Goal: Information Seeking & Learning: Learn about a topic

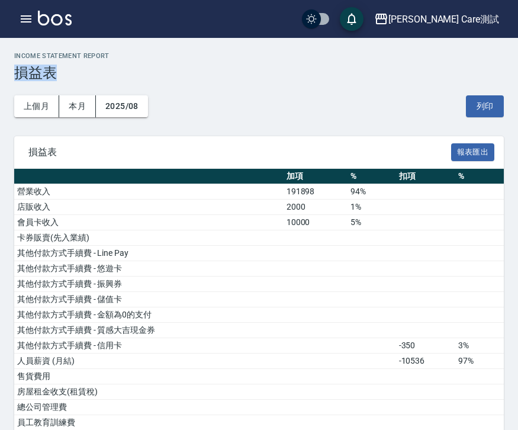
drag, startPoint x: 18, startPoint y: 74, endPoint x: 55, endPoint y: 71, distance: 36.8
click at [55, 71] on h3 "損益表" at bounding box center [258, 72] width 489 height 17
copy h3 "損益表"
click at [70, 71] on h3 "損益表" at bounding box center [258, 72] width 489 height 17
click at [247, 108] on div "上個月 本月 2025/08 列印" at bounding box center [258, 106] width 489 height 50
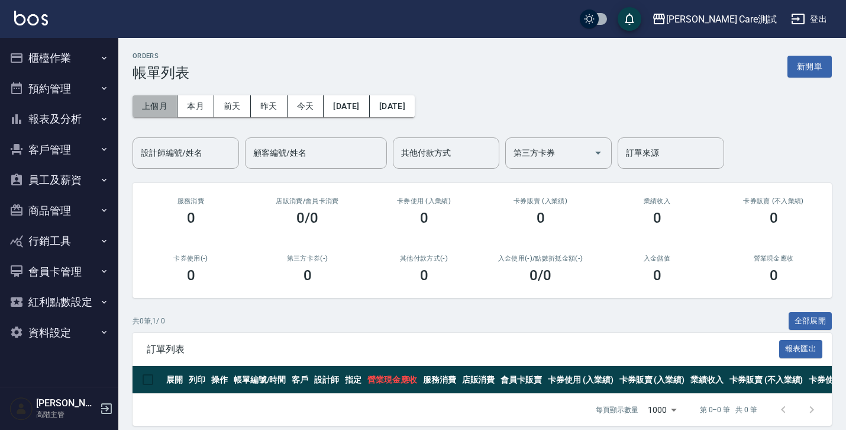
click at [156, 104] on button "上個月" at bounding box center [155, 106] width 45 height 22
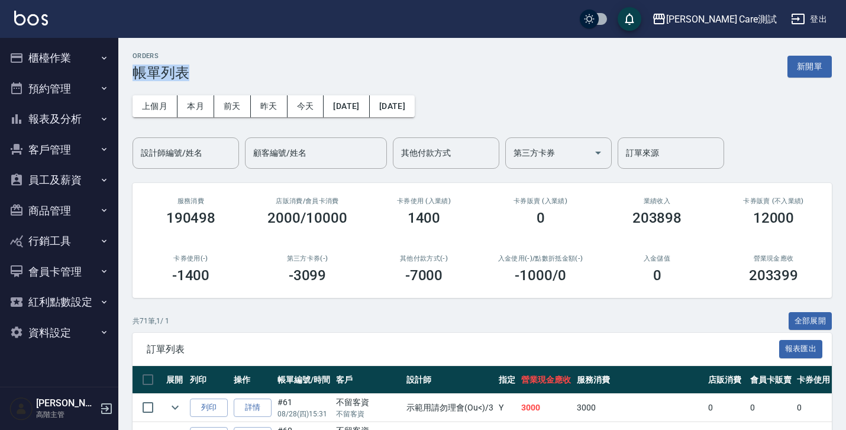
drag, startPoint x: 132, startPoint y: 73, endPoint x: 189, endPoint y: 73, distance: 56.8
click at [189, 73] on h3 "帳單列表" at bounding box center [161, 72] width 57 height 17
copy h3 "帳單列表"
click at [78, 123] on button "報表及分析" at bounding box center [59, 119] width 109 height 31
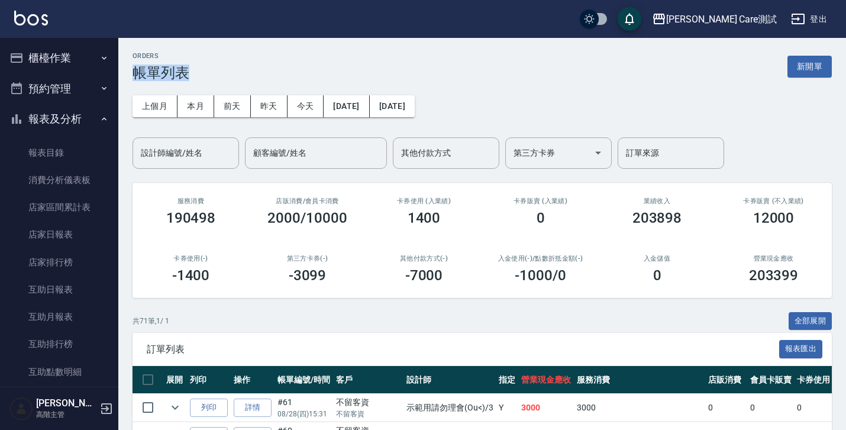
click at [57, 118] on button "報表及分析" at bounding box center [59, 119] width 109 height 31
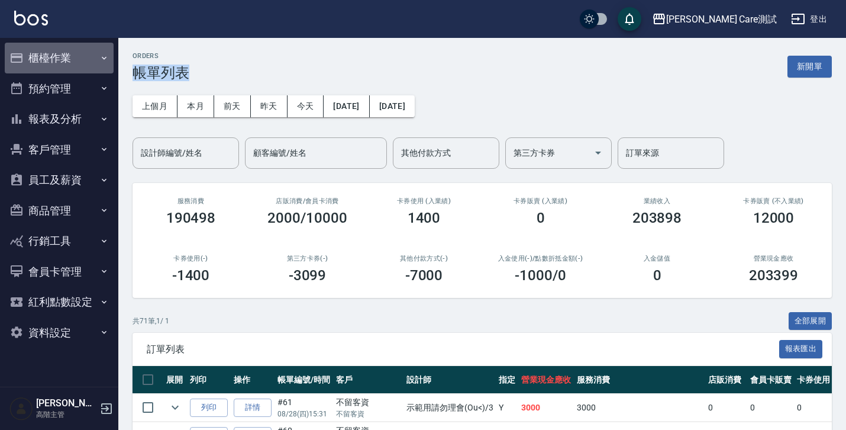
click at [66, 70] on button "櫃檯作業" at bounding box center [59, 58] width 109 height 31
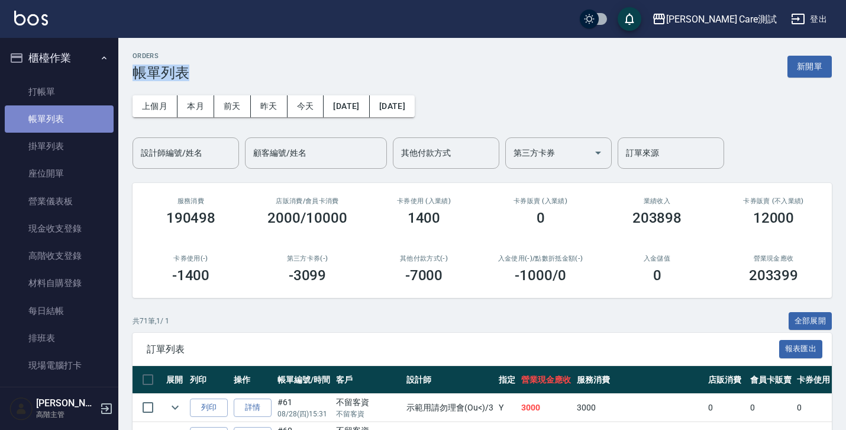
click at [62, 120] on link "帳單列表" at bounding box center [59, 118] width 109 height 27
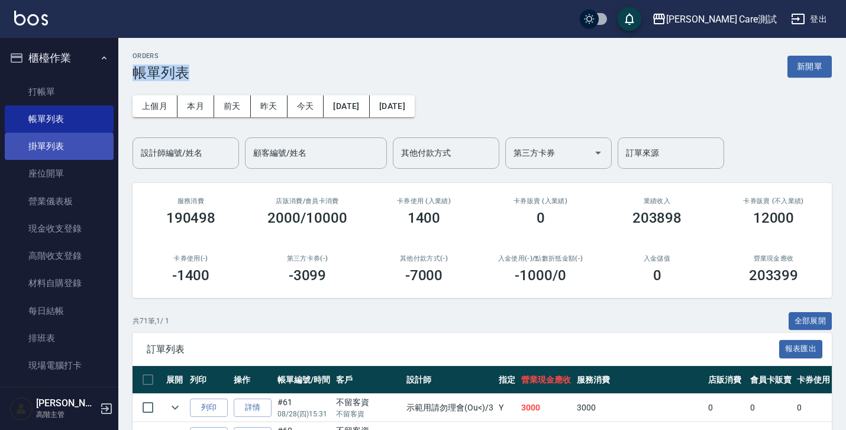
click at [51, 156] on link "掛單列表" at bounding box center [59, 146] width 109 height 27
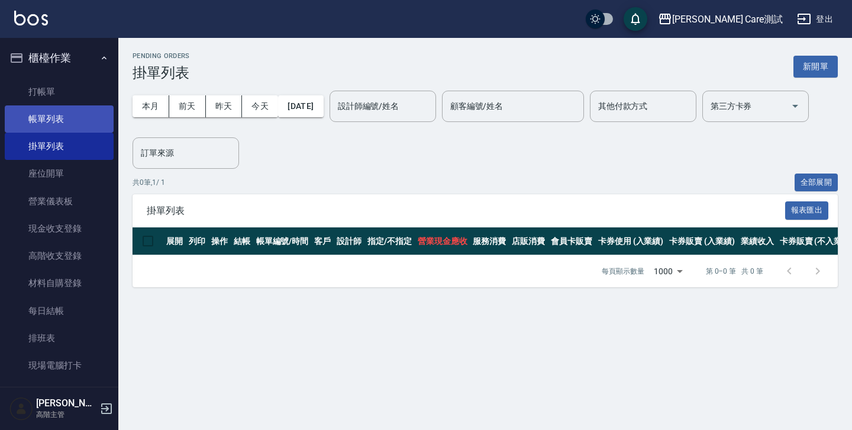
click at [51, 124] on link "帳單列表" at bounding box center [59, 118] width 109 height 27
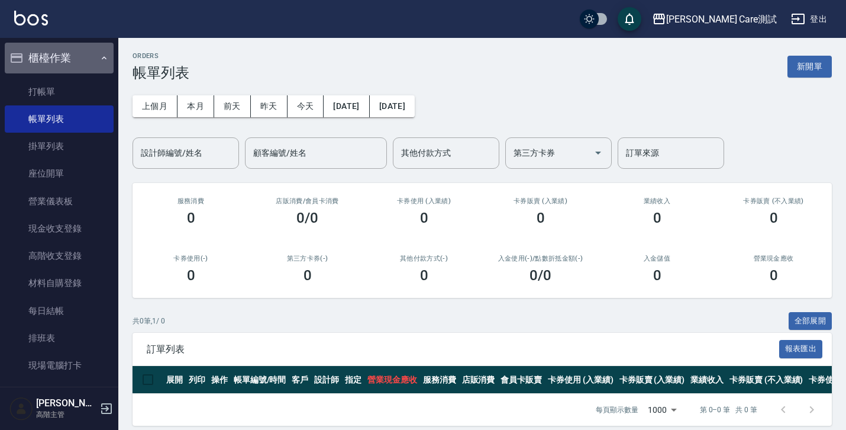
click at [95, 64] on button "櫃檯作業" at bounding box center [59, 58] width 109 height 31
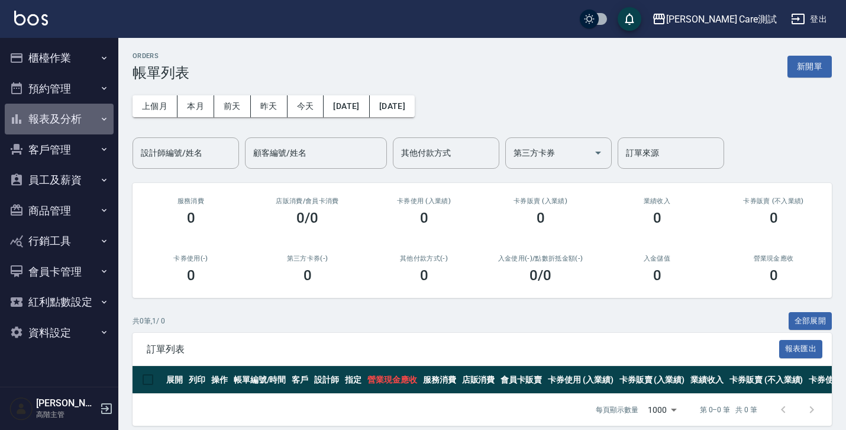
click at [77, 116] on button "報表及分析" at bounding box center [59, 119] width 109 height 31
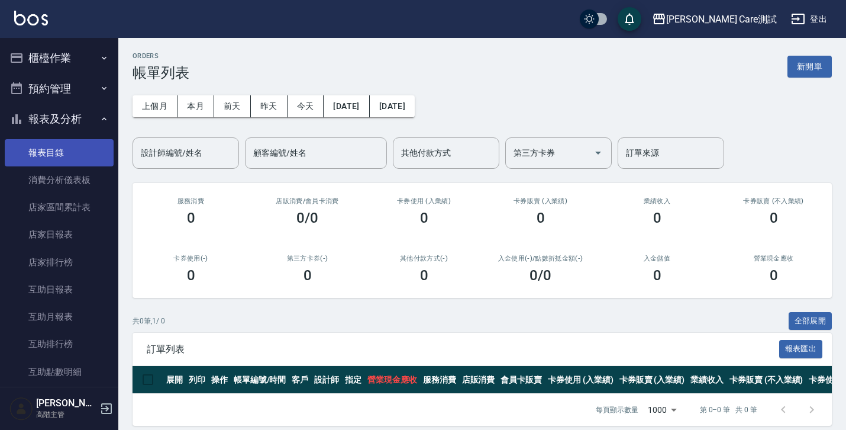
click at [73, 161] on link "報表目錄" at bounding box center [59, 152] width 109 height 27
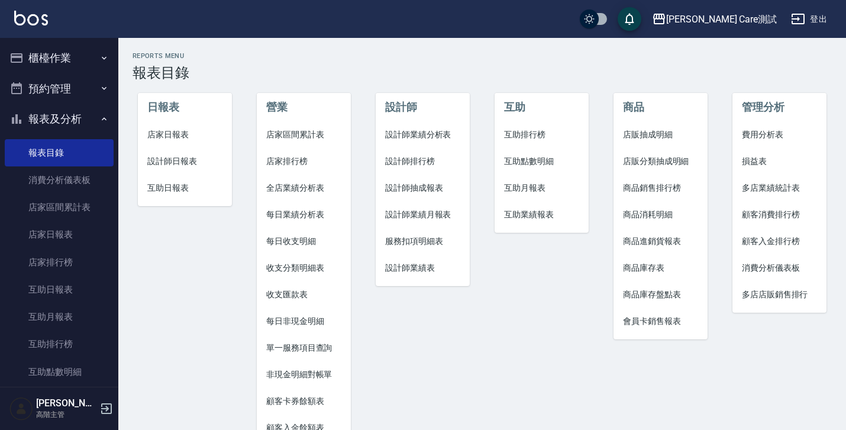
click at [435, 240] on span "服務扣項明細表" at bounding box center [422, 241] width 75 height 12
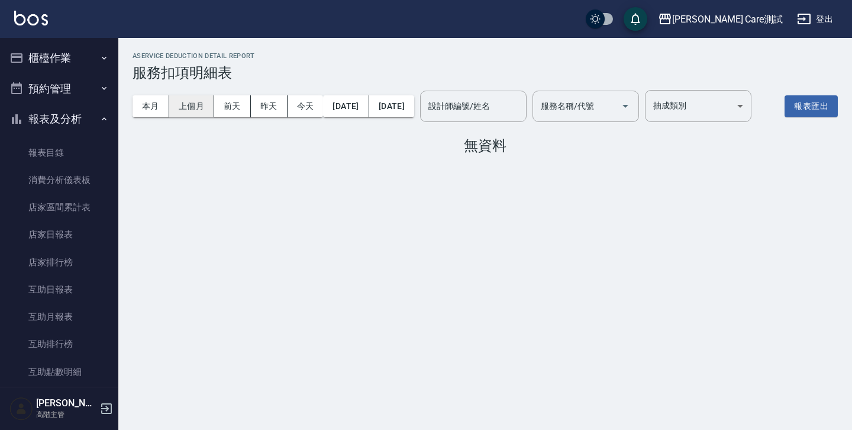
click at [176, 112] on button "上個月" at bounding box center [191, 106] width 45 height 22
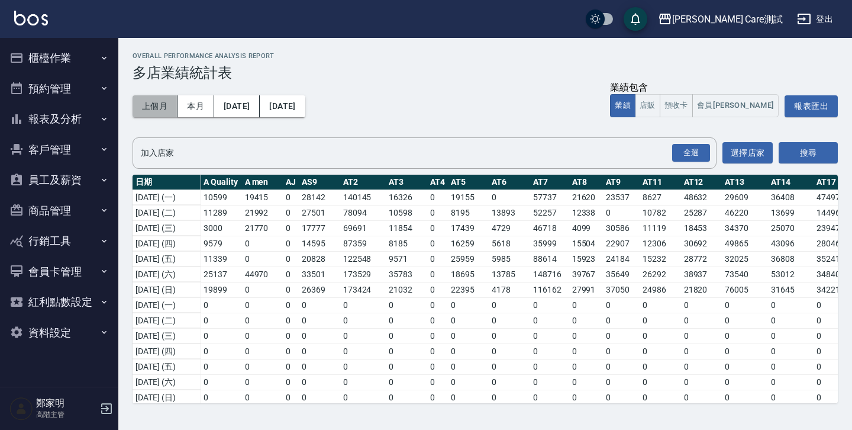
click at [160, 109] on button "上個月" at bounding box center [155, 106] width 45 height 22
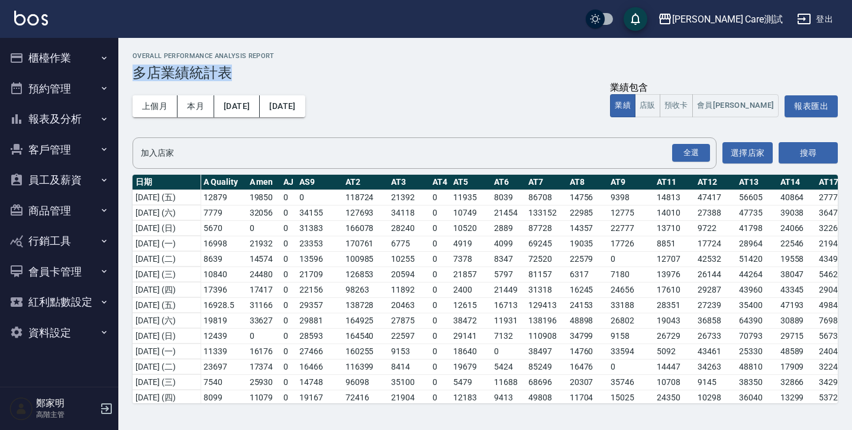
drag, startPoint x: 133, startPoint y: 69, endPoint x: 233, endPoint y: 71, distance: 100.0
click at [233, 71] on h3 "多店業績統計表" at bounding box center [485, 72] width 705 height 17
click at [37, 120] on button "報表及分析" at bounding box center [59, 119] width 109 height 31
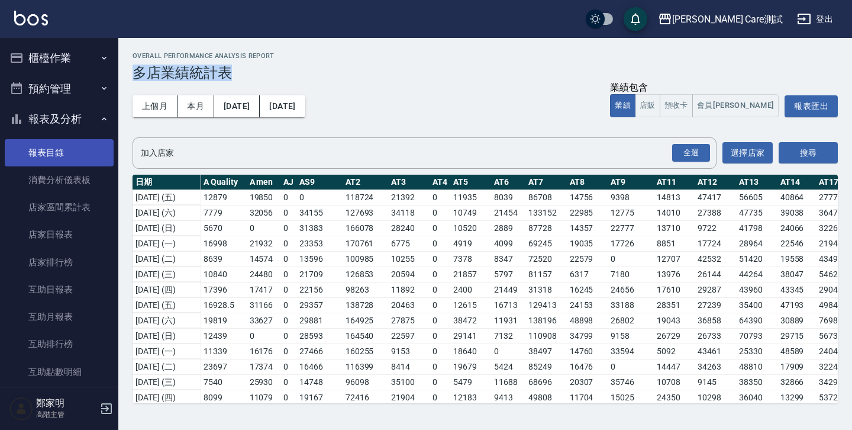
click at [53, 152] on link "報表目錄" at bounding box center [59, 152] width 109 height 27
